Goal: Information Seeking & Learning: Learn about a topic

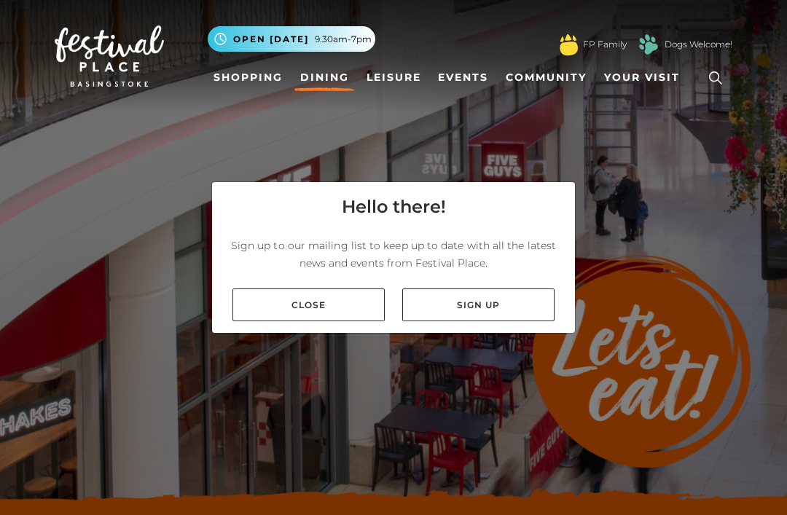
click at [360, 321] on link "Close" at bounding box center [308, 305] width 152 height 33
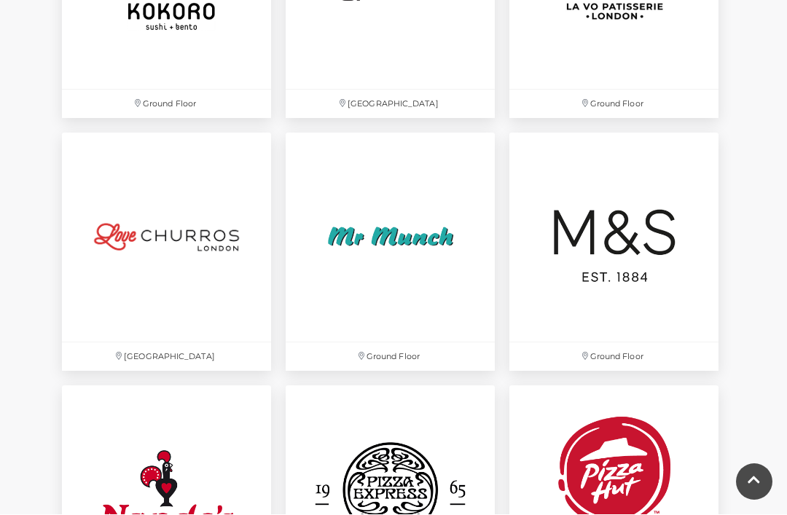
scroll to position [3110, 0]
click at [656, 246] on img at bounding box center [613, 237] width 209 height 209
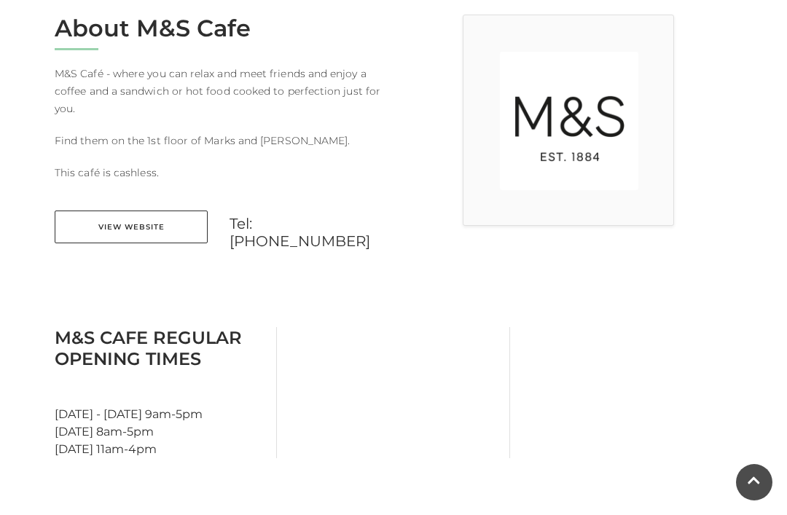
scroll to position [375, 0]
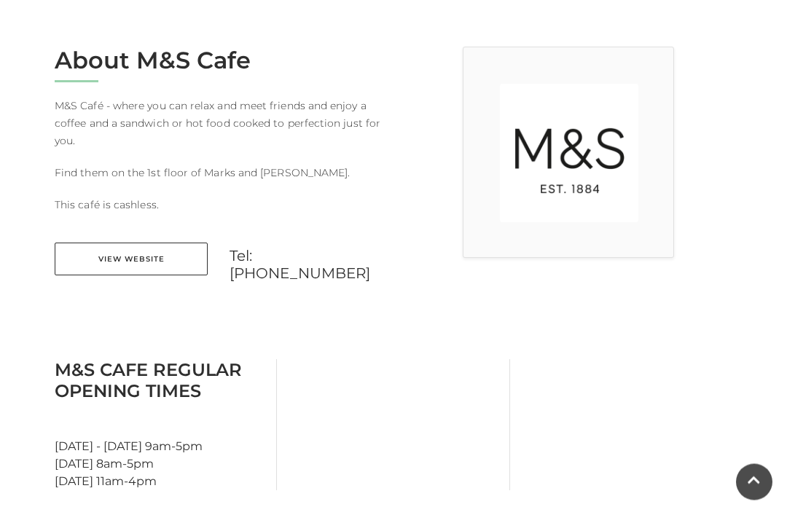
click at [114, 262] on link "View Website" at bounding box center [131, 259] width 153 height 33
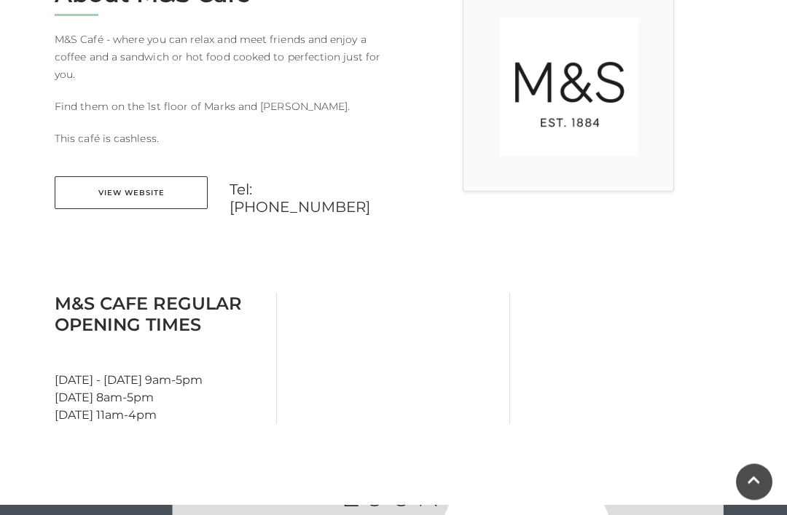
scroll to position [424, 0]
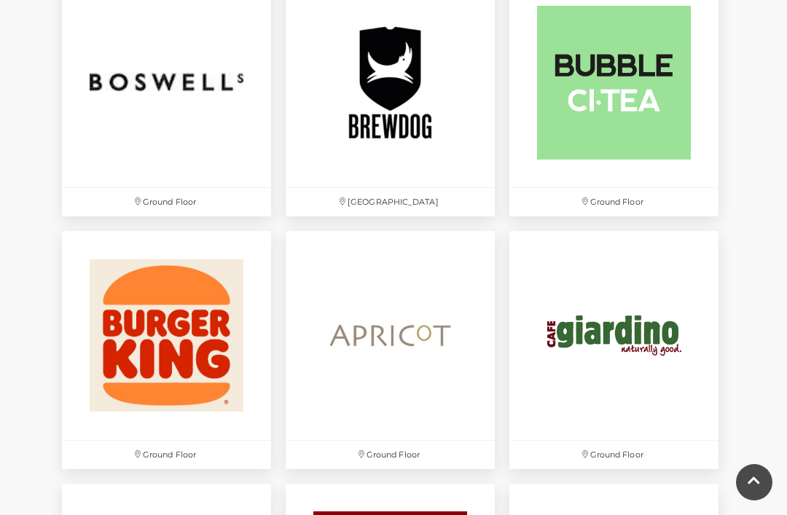
scroll to position [1242, 0]
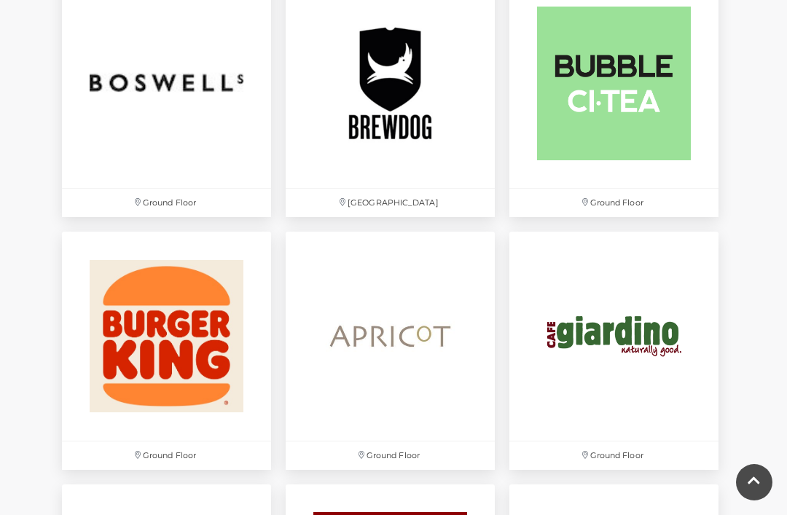
click at [653, 340] on img at bounding box center [613, 336] width 209 height 209
click at [198, 87] on img at bounding box center [166, 83] width 209 height 209
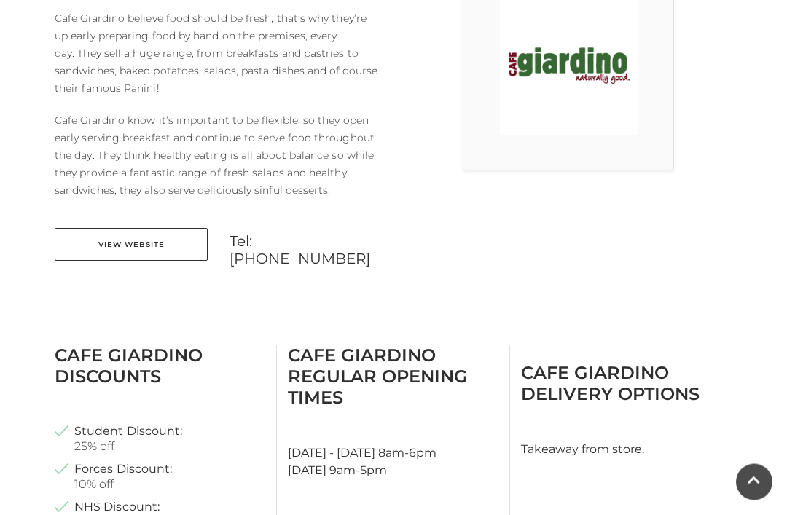
scroll to position [463, 0]
click at [122, 241] on link "View Website" at bounding box center [131, 245] width 153 height 33
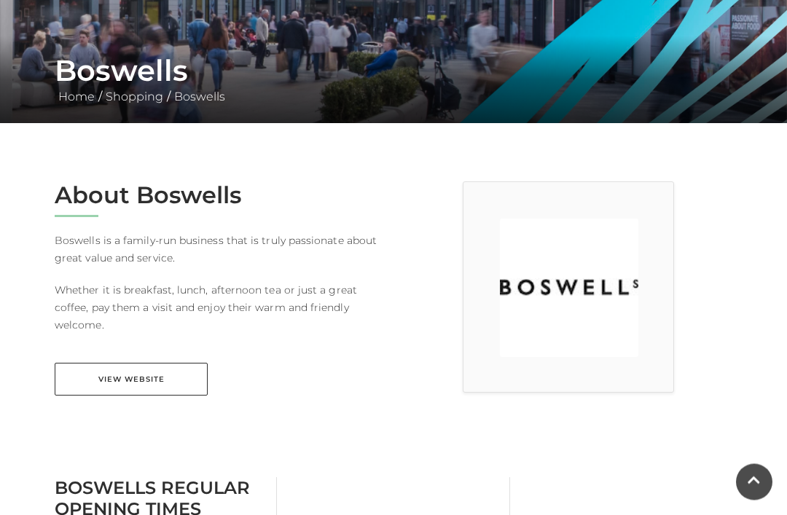
scroll to position [241, 0]
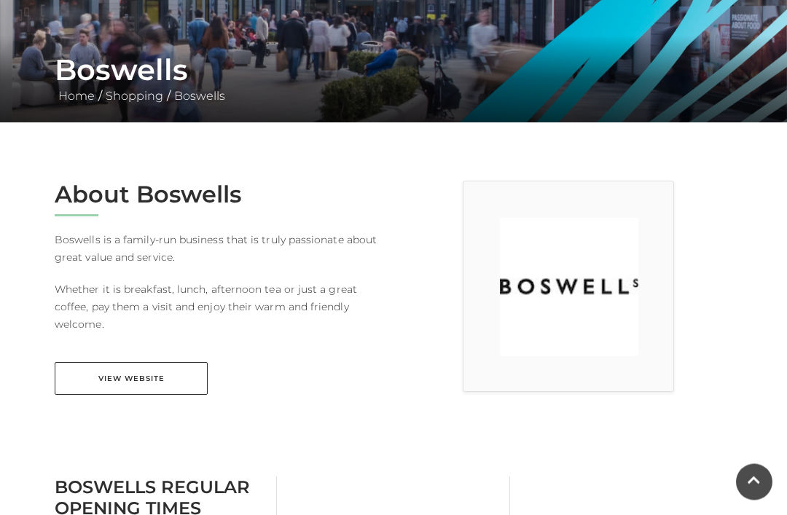
click at [135, 372] on link "View Website" at bounding box center [131, 379] width 153 height 33
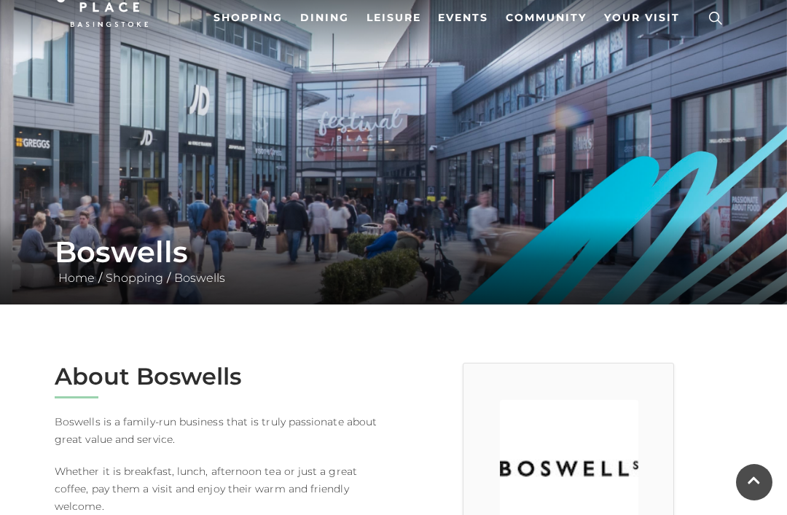
scroll to position [0, 0]
